Goal: Book appointment/travel/reservation

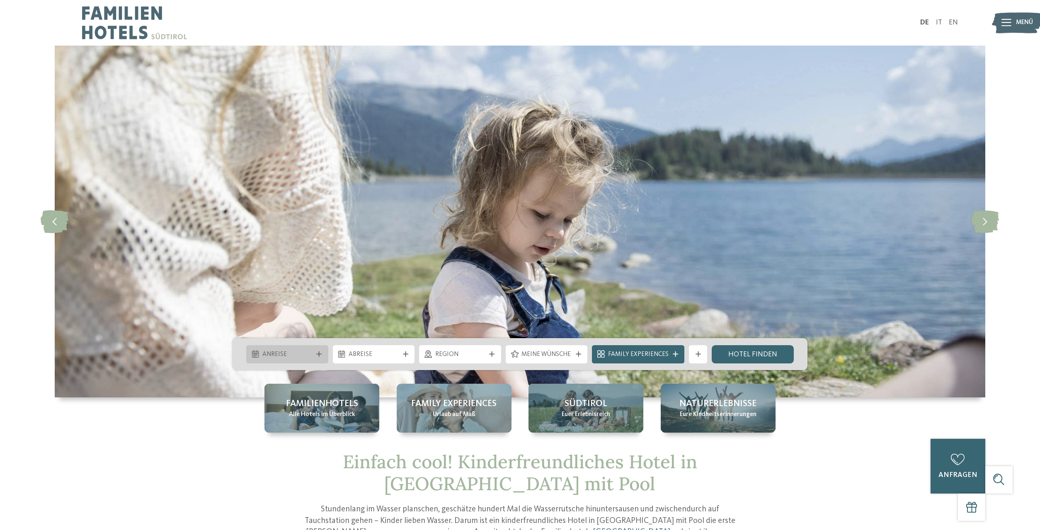
click at [295, 358] on span "Anreise" at bounding box center [287, 354] width 50 height 9
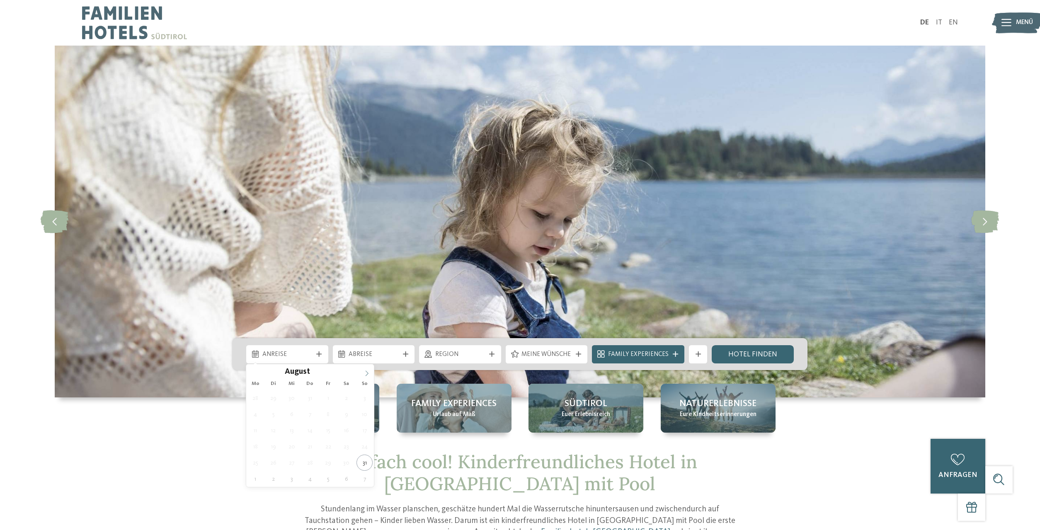
click at [364, 375] on span at bounding box center [367, 371] width 14 height 14
click at [364, 374] on icon at bounding box center [367, 374] width 6 height 6
type input "****"
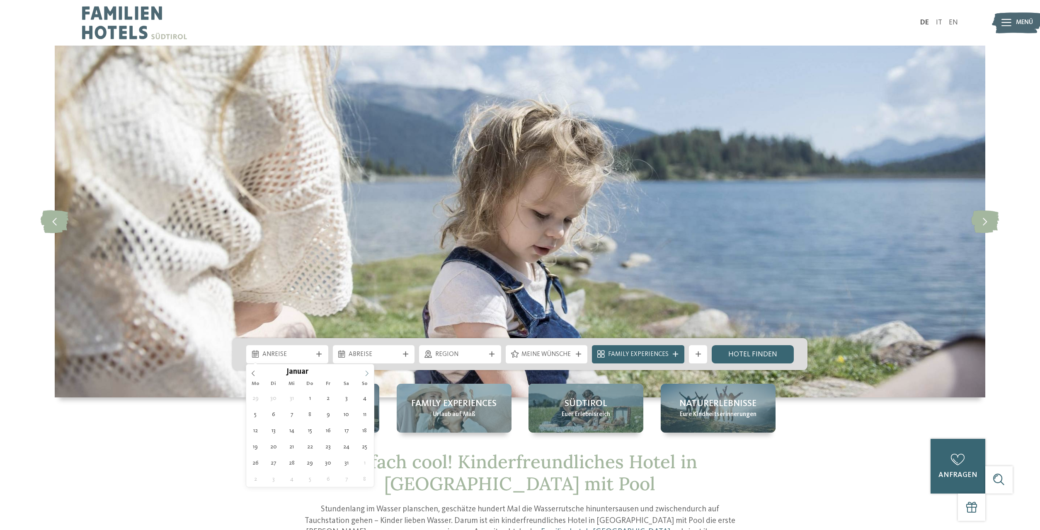
click at [364, 374] on icon at bounding box center [367, 374] width 6 height 6
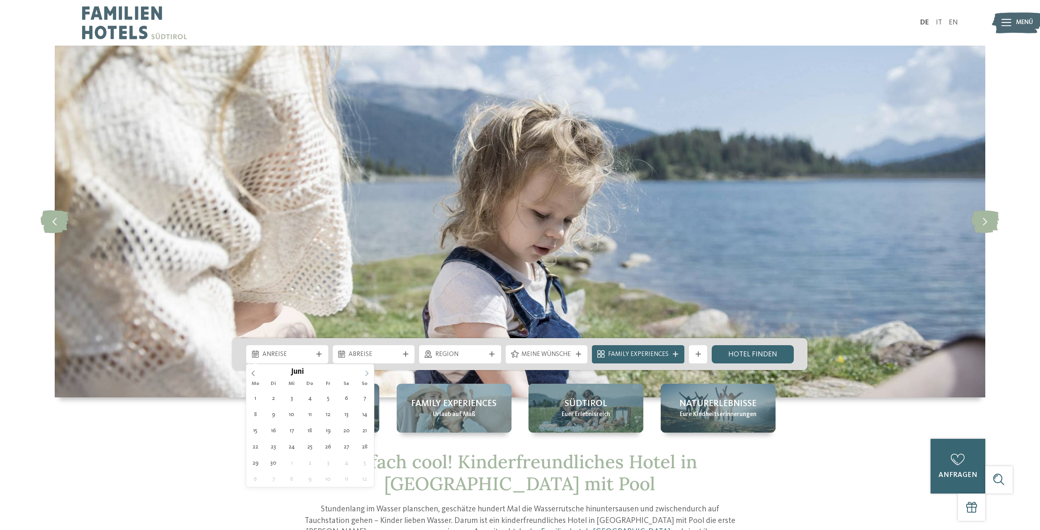
click at [364, 374] on icon at bounding box center [367, 374] width 6 height 6
type div "[DATE]"
type input "****"
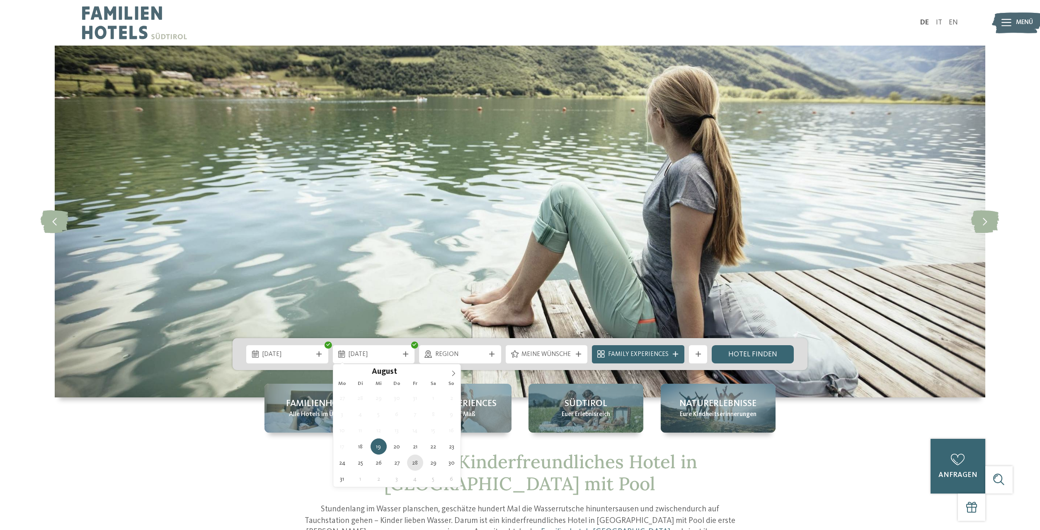
type div "[DATE]"
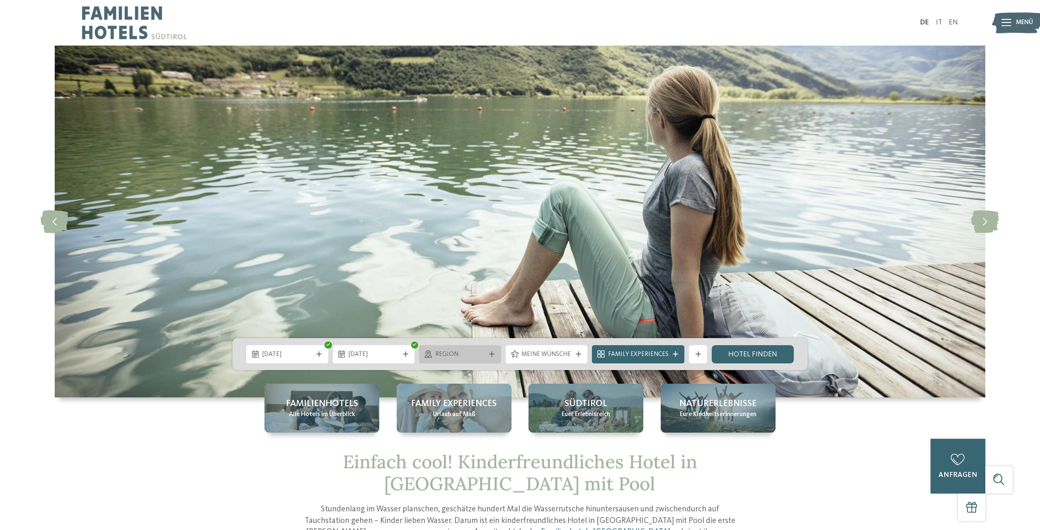
click at [480, 355] on span "Region" at bounding box center [460, 354] width 50 height 9
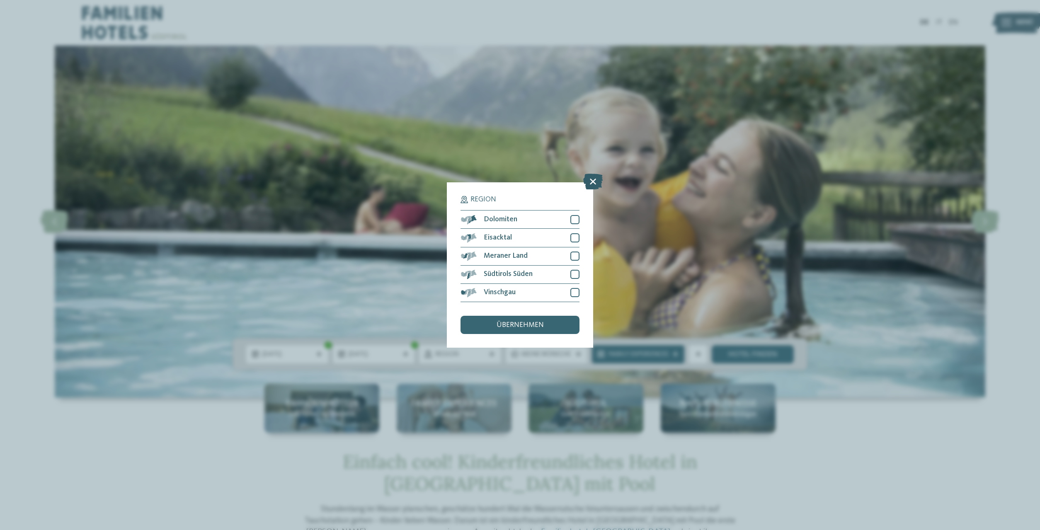
click at [590, 180] on icon at bounding box center [592, 182] width 19 height 16
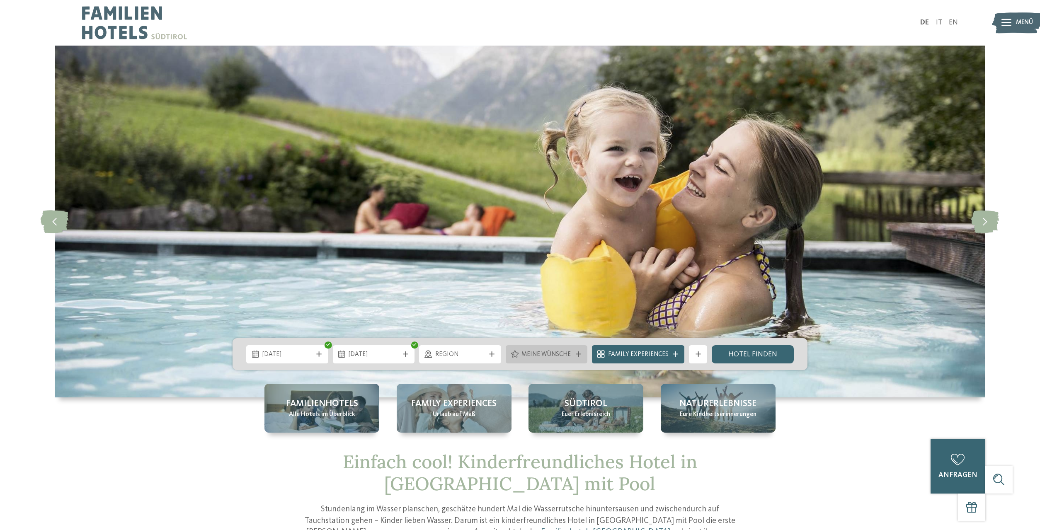
click at [543, 352] on span "Meine Wünsche" at bounding box center [546, 354] width 50 height 9
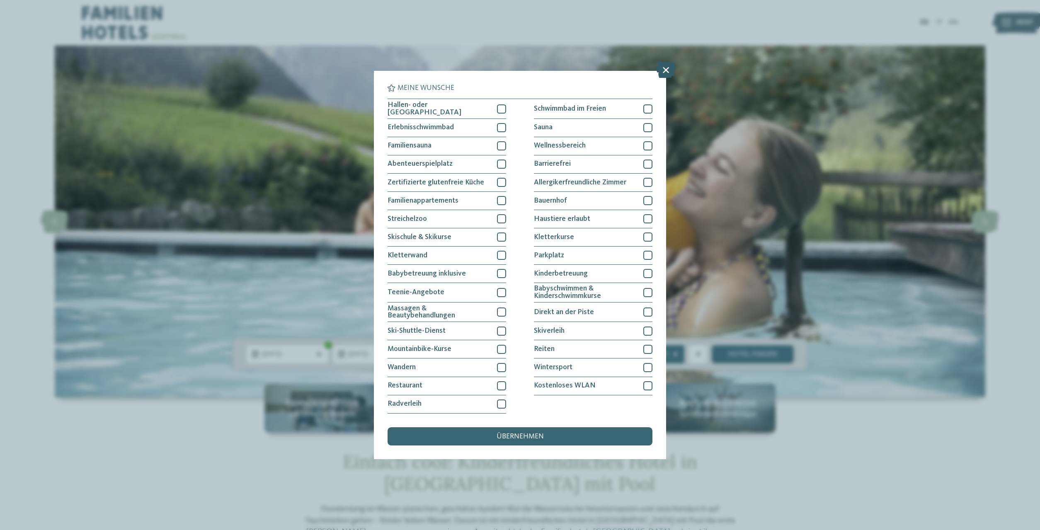
click at [664, 69] on icon at bounding box center [665, 71] width 19 height 16
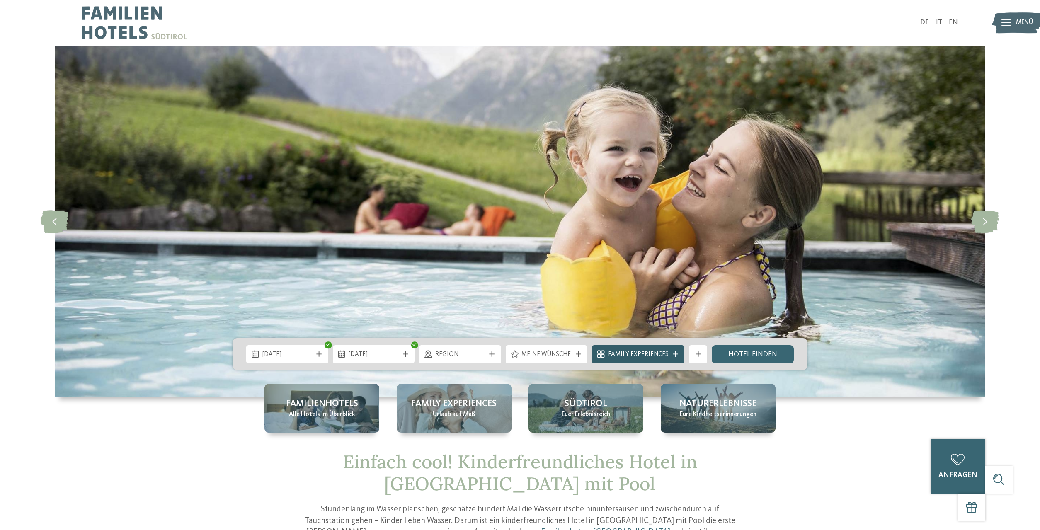
click at [675, 354] on icon at bounding box center [675, 354] width 5 height 5
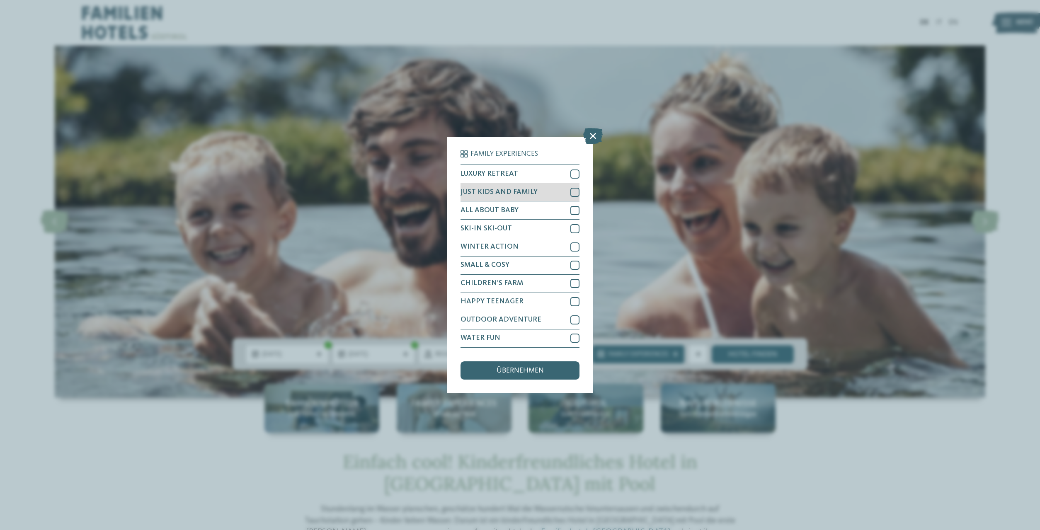
click at [576, 189] on div at bounding box center [574, 192] width 9 height 9
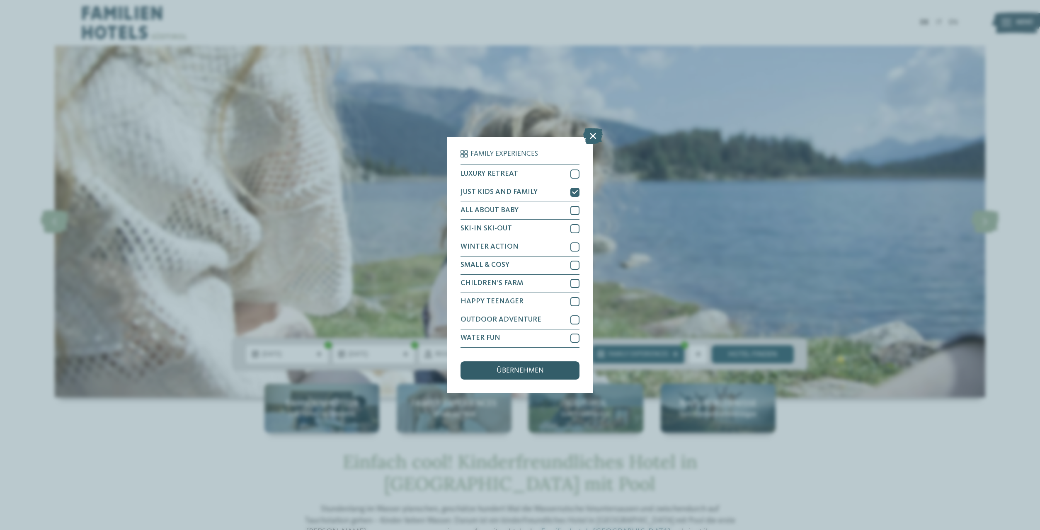
click at [528, 369] on span "übernehmen" at bounding box center [520, 370] width 47 height 7
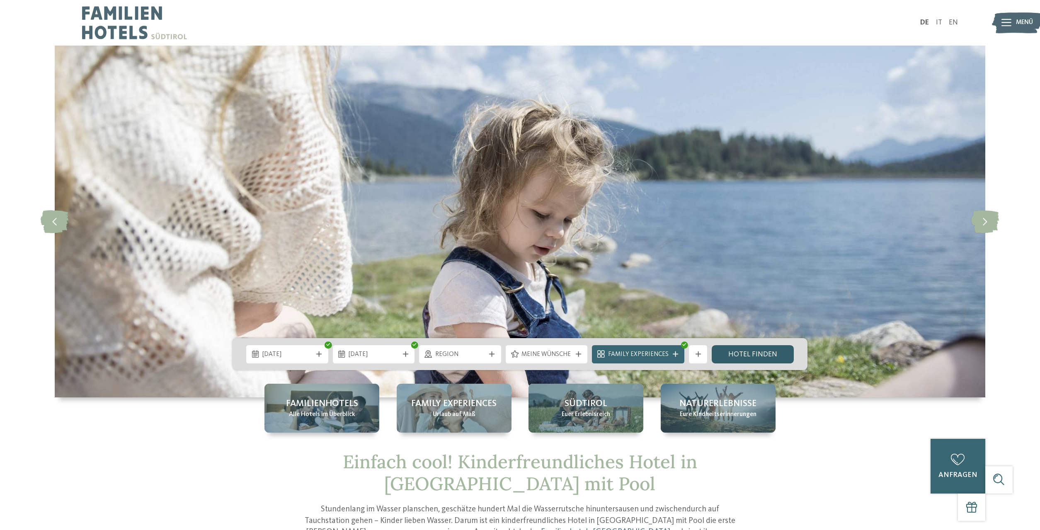
click at [744, 356] on link "Hotel finden" at bounding box center [753, 354] width 82 height 18
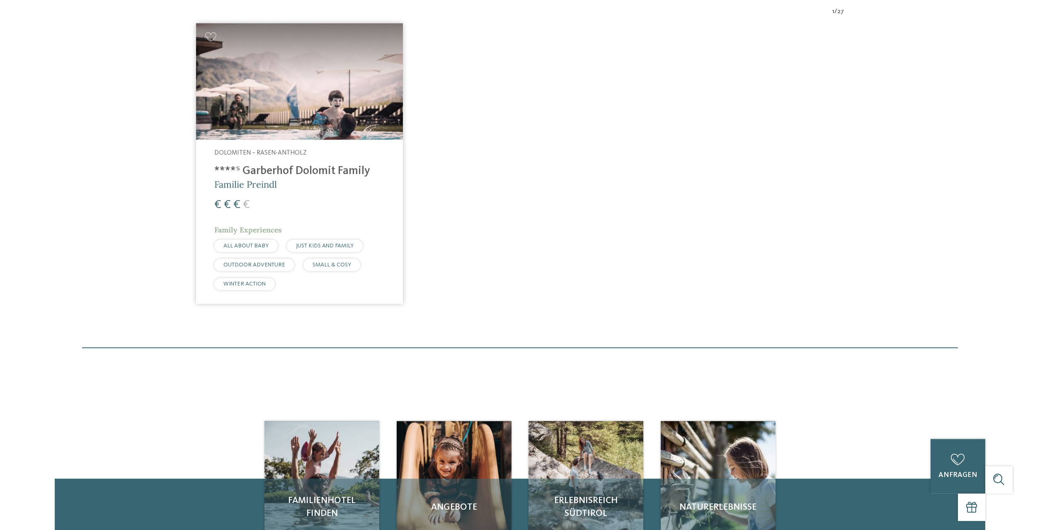
scroll to position [514, 0]
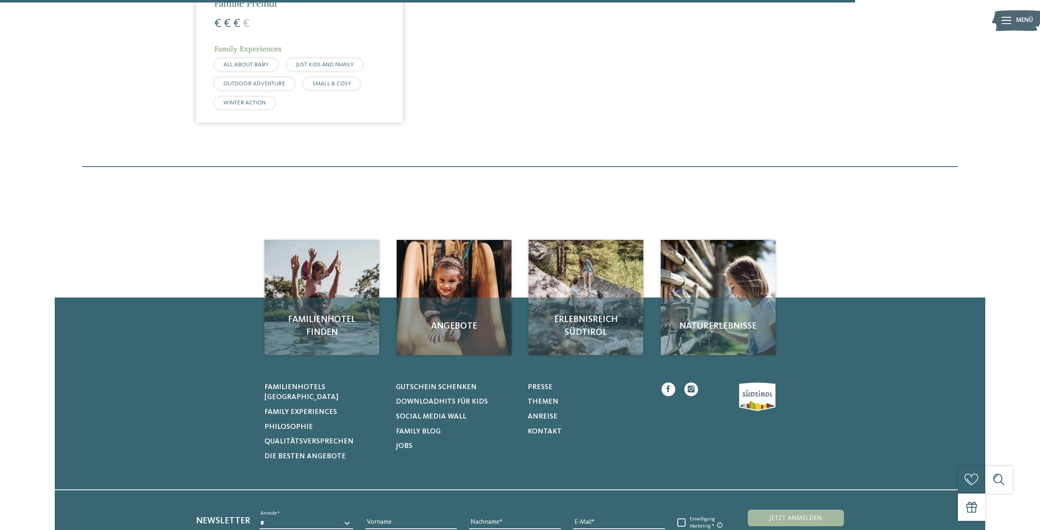
click at [320, 36] on div "Dolomiten – Rasen-Antholz ****ˢ Garberhof Dolomit Family Familie Preindl € € € …" at bounding box center [299, 41] width 207 height 165
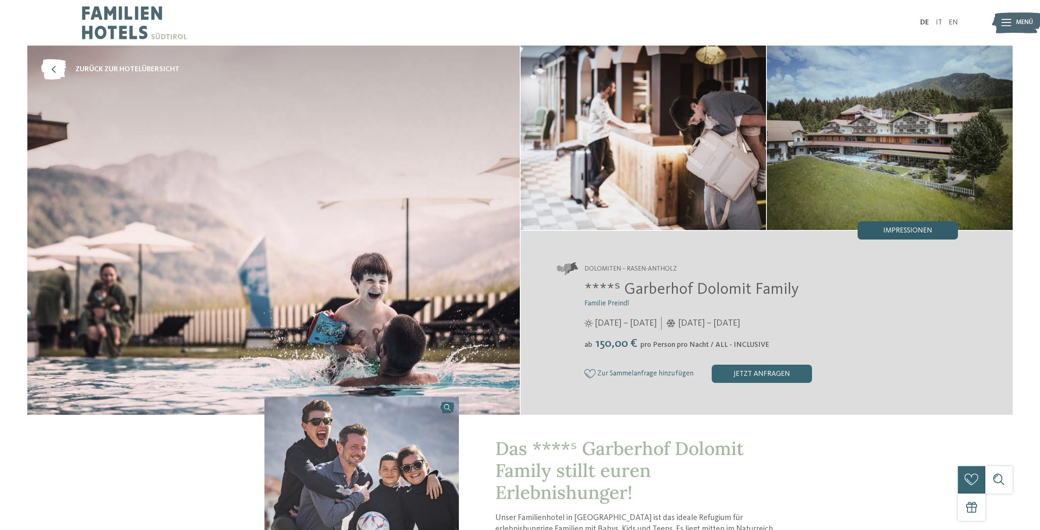
click at [915, 226] on div "Impressionen" at bounding box center [908, 230] width 100 height 18
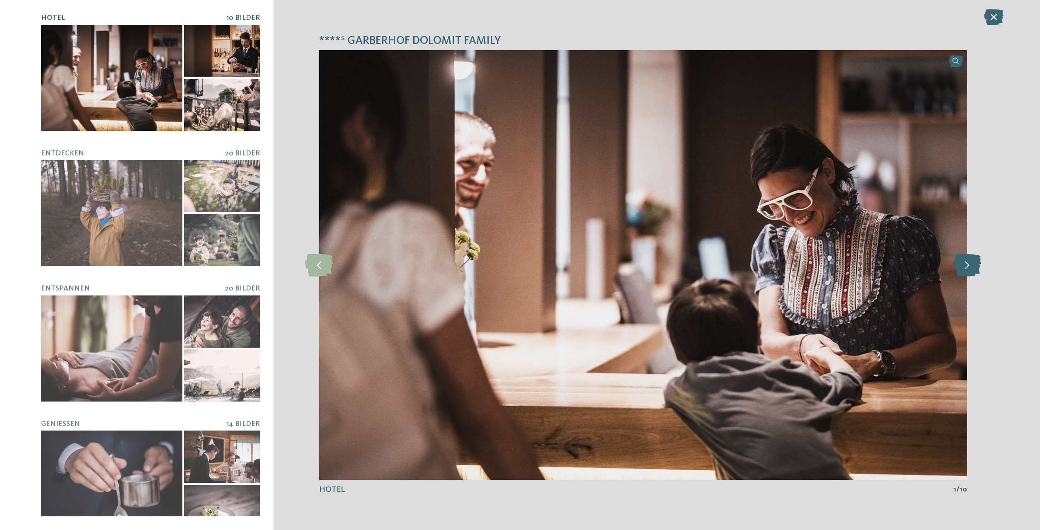
click at [970, 269] on icon at bounding box center [967, 265] width 28 height 23
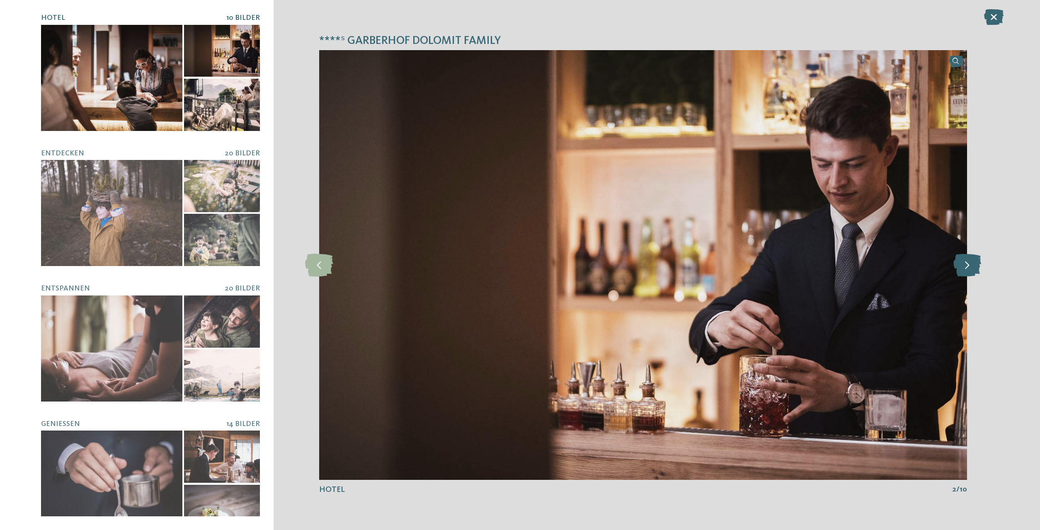
click at [970, 269] on icon at bounding box center [967, 265] width 28 height 23
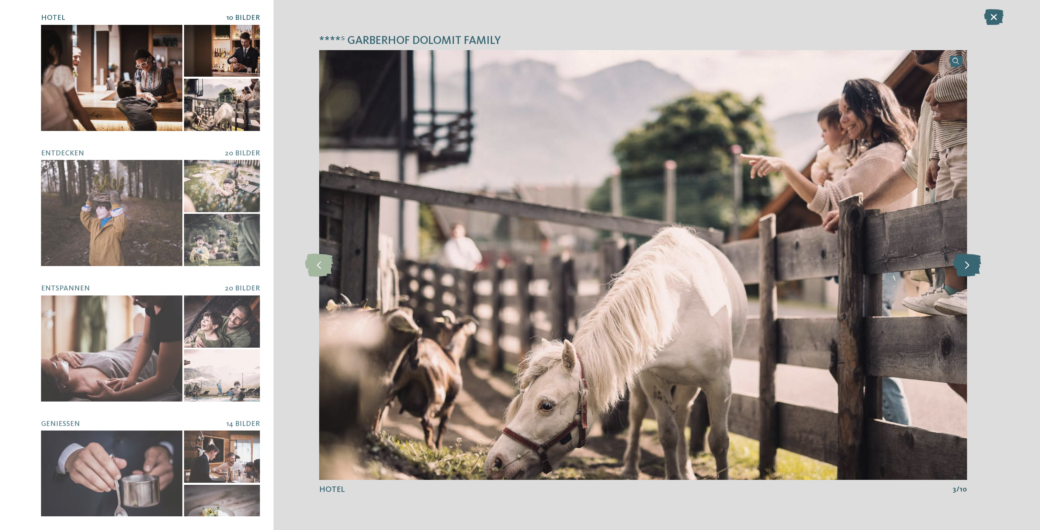
click at [970, 269] on icon at bounding box center [967, 265] width 28 height 23
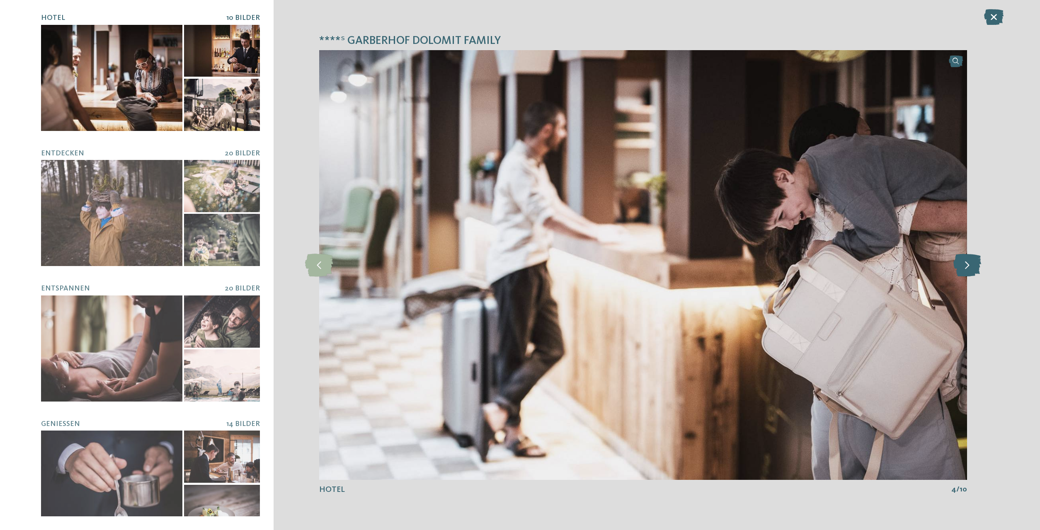
click at [970, 269] on icon at bounding box center [967, 265] width 28 height 23
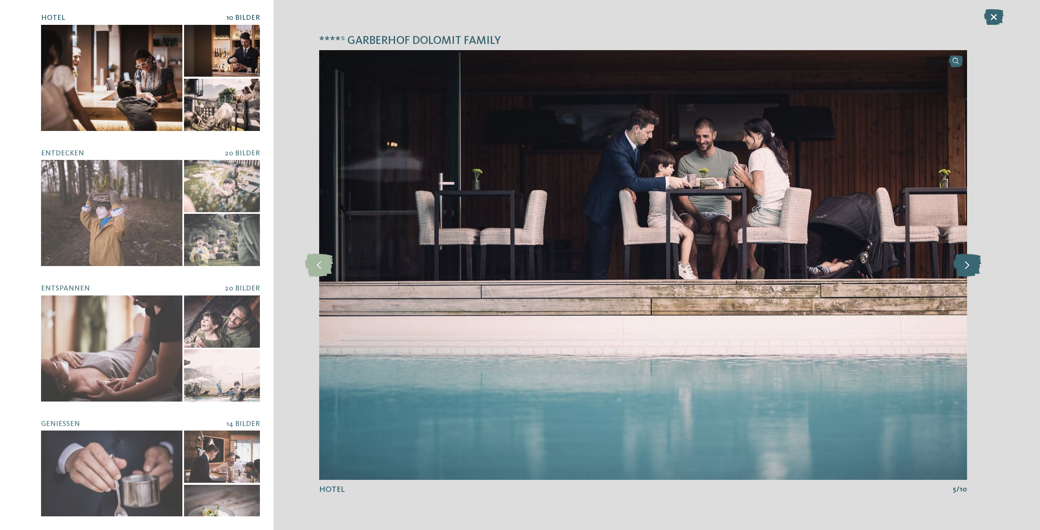
click at [970, 269] on icon at bounding box center [967, 265] width 28 height 23
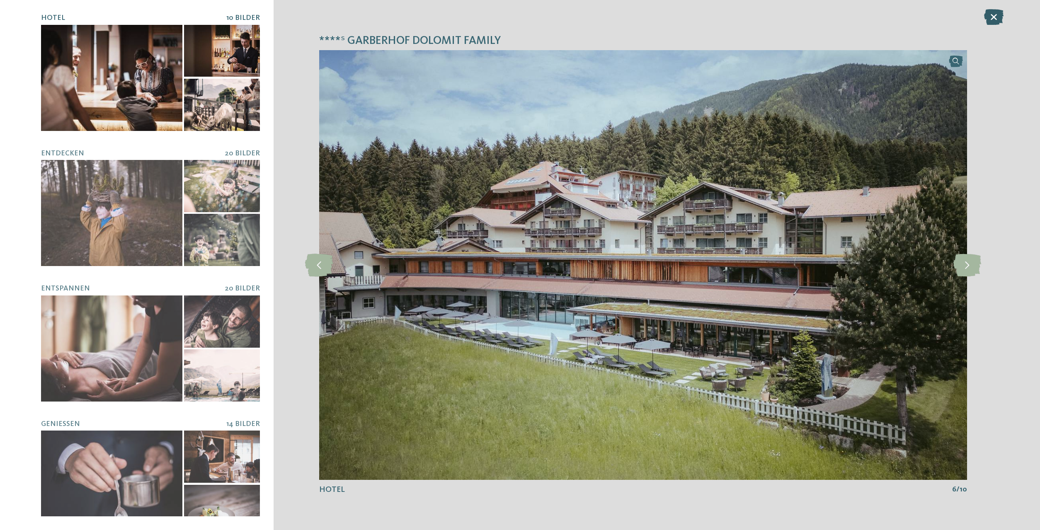
click at [989, 17] on icon at bounding box center [993, 17] width 19 height 16
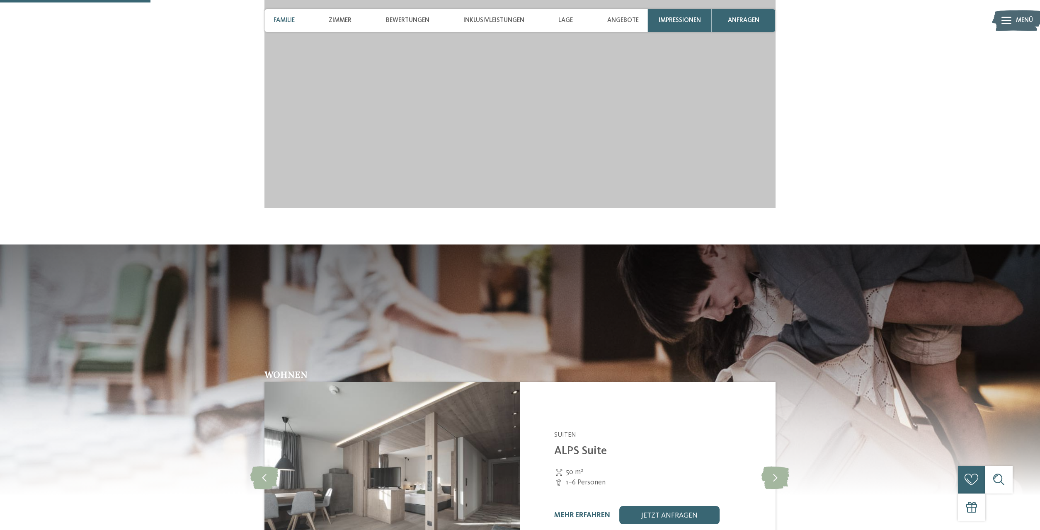
scroll to position [1542, 0]
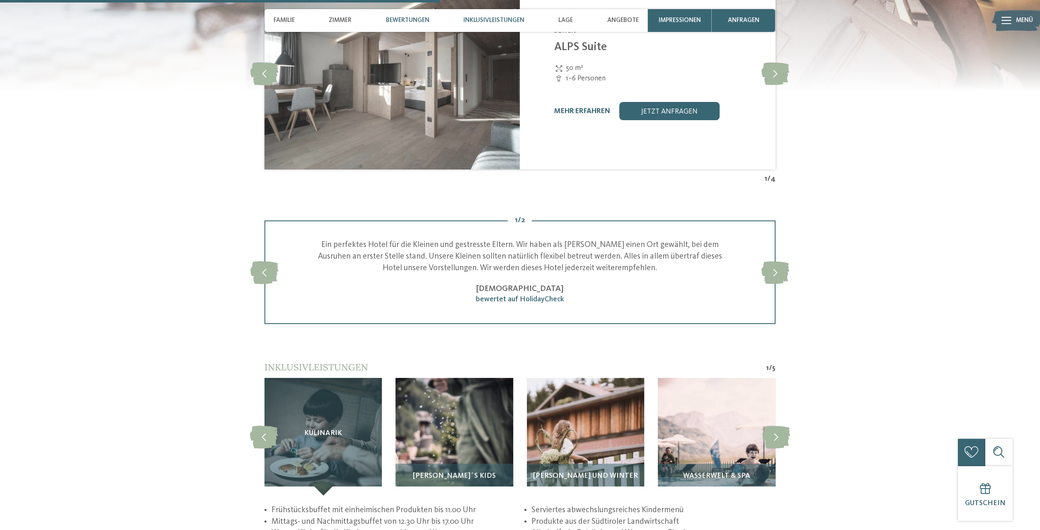
click at [493, 16] on div "Inklusivleistungen" at bounding box center [494, 20] width 70 height 23
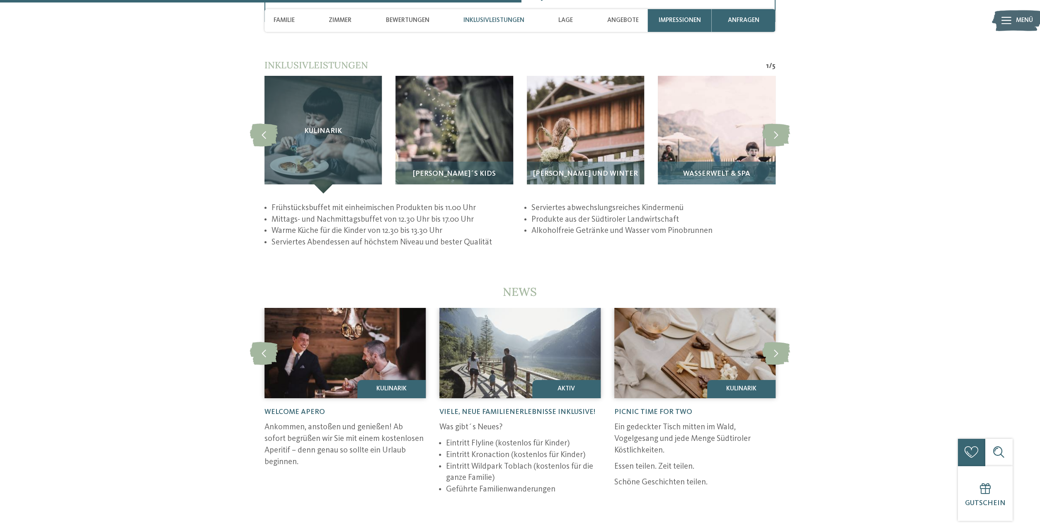
scroll to position [1875, 0]
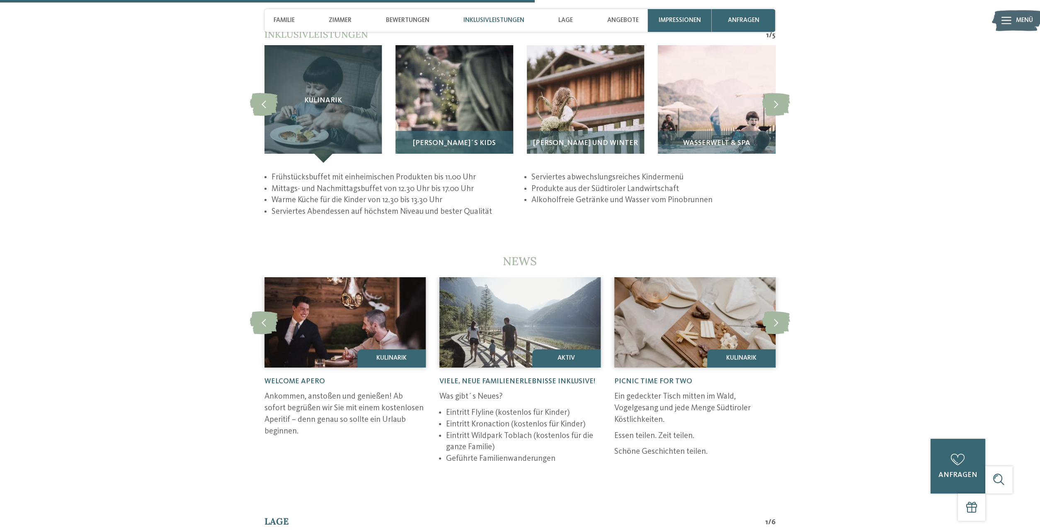
click at [443, 155] on div "Pino´s Kids" at bounding box center [453, 147] width 117 height 32
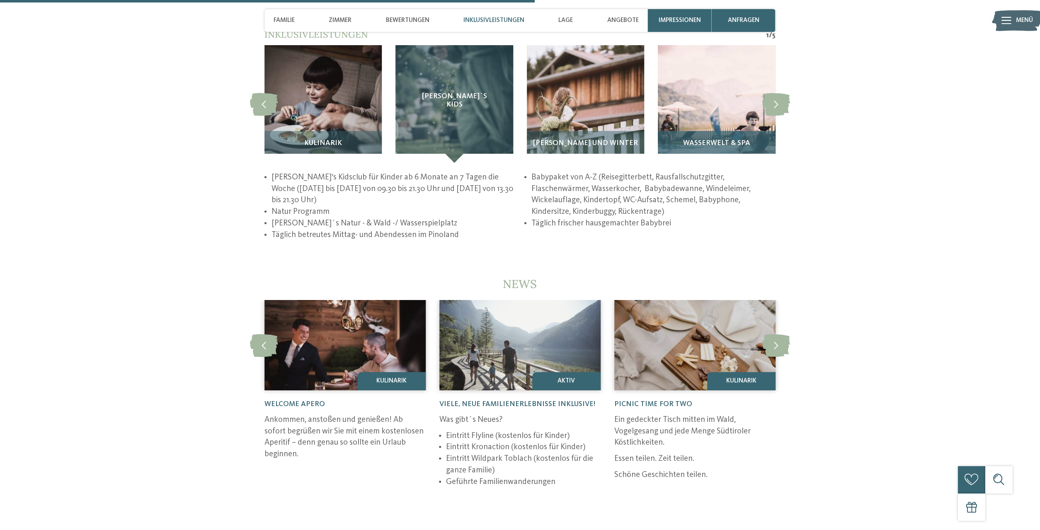
click at [723, 145] on img at bounding box center [716, 103] width 117 height 117
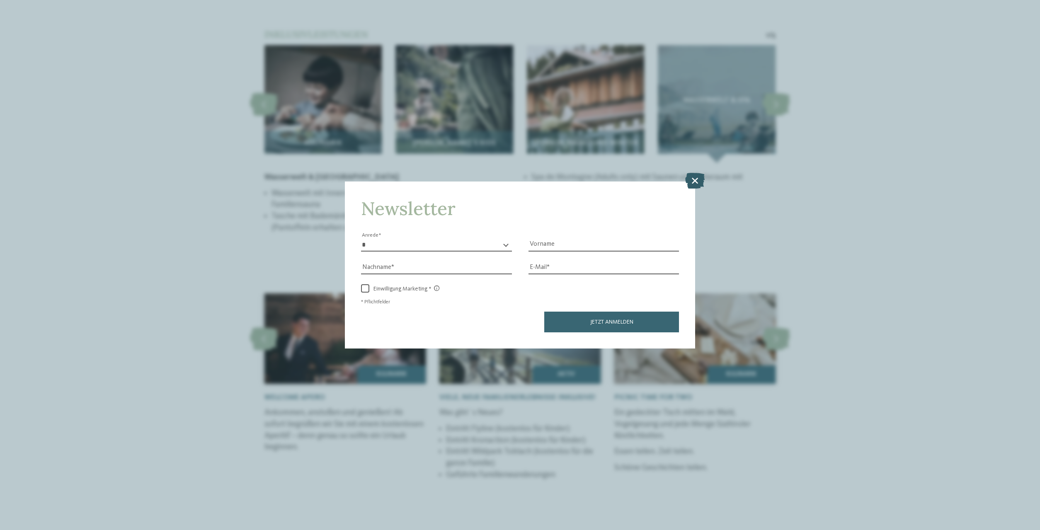
click at [695, 181] on icon at bounding box center [694, 181] width 19 height 16
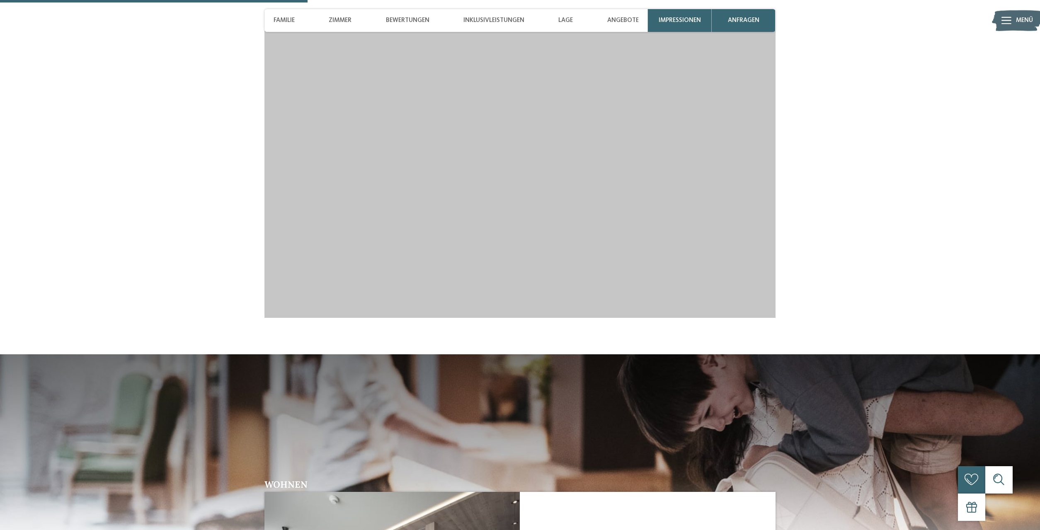
scroll to position [1542, 0]
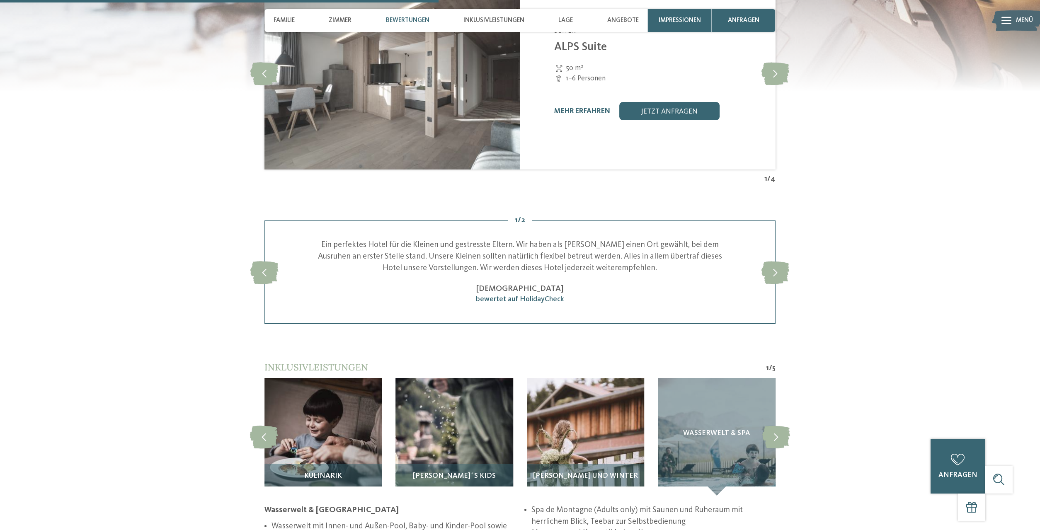
drag, startPoint x: 453, startPoint y: 105, endPoint x: 451, endPoint y: 201, distance: 95.4
click at [451, 204] on div "zurück zur Hotelübersicht Familie Preindl ab" at bounding box center [520, 329] width 1040 height 3650
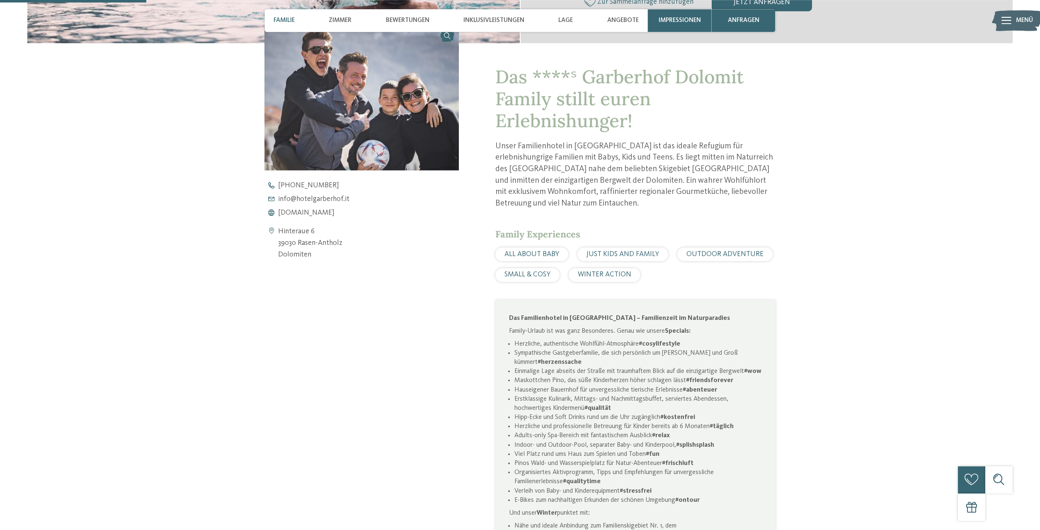
scroll to position [514, 0]
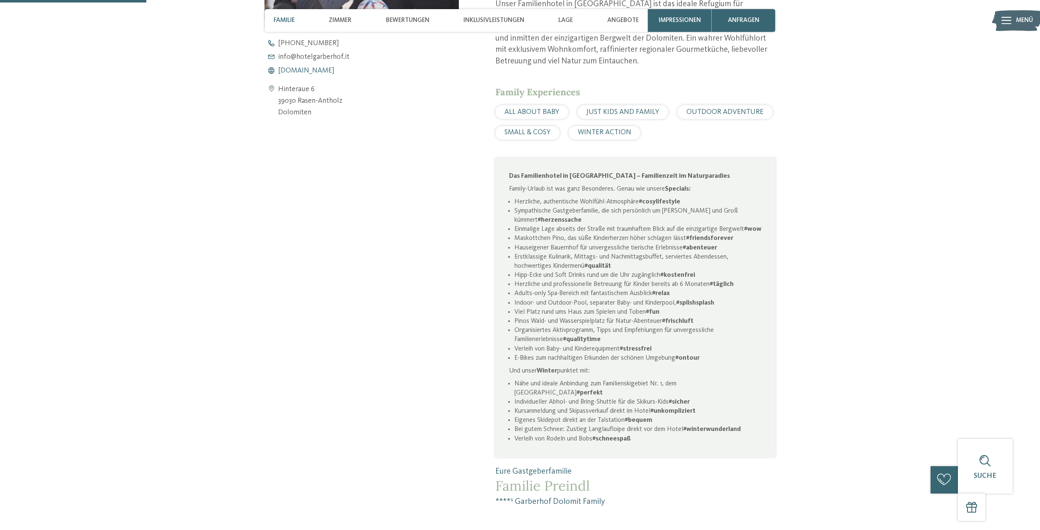
click at [310, 70] on span "www.hotelgarberhof.it" at bounding box center [306, 70] width 56 height 7
